Goal: Find specific page/section

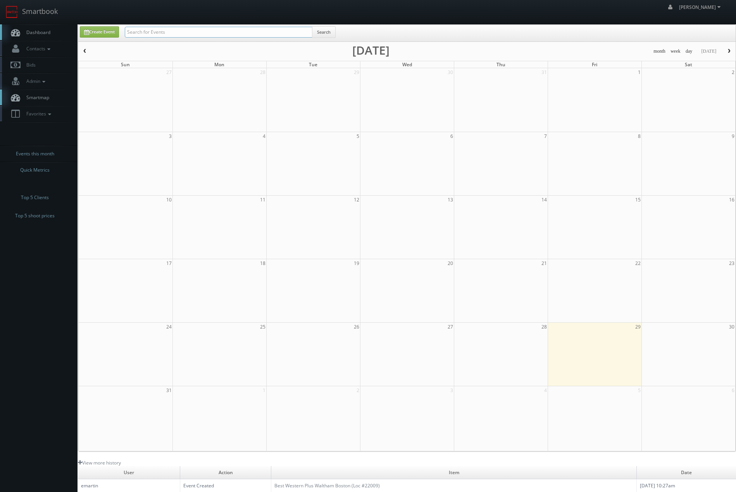
click at [239, 36] on input "text" at bounding box center [219, 32] width 188 height 11
type input "firebirds"
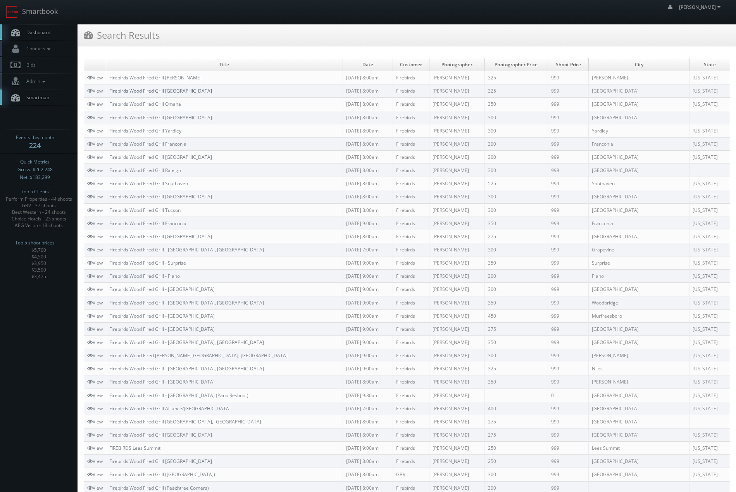
click at [176, 91] on link "Firebirds Wood Fired Grill Fredericksburg" at bounding box center [160, 91] width 103 height 7
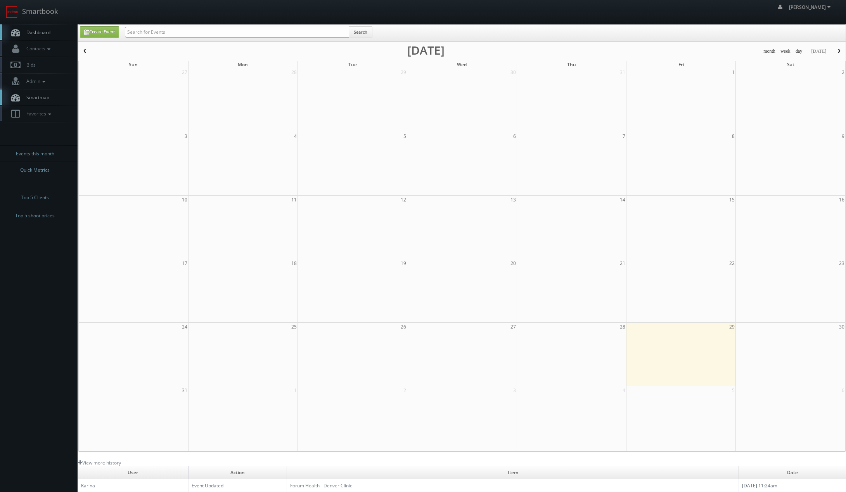
click at [250, 30] on input "text" at bounding box center [237, 32] width 224 height 11
type input "river oaks"
